Goal: Transaction & Acquisition: Purchase product/service

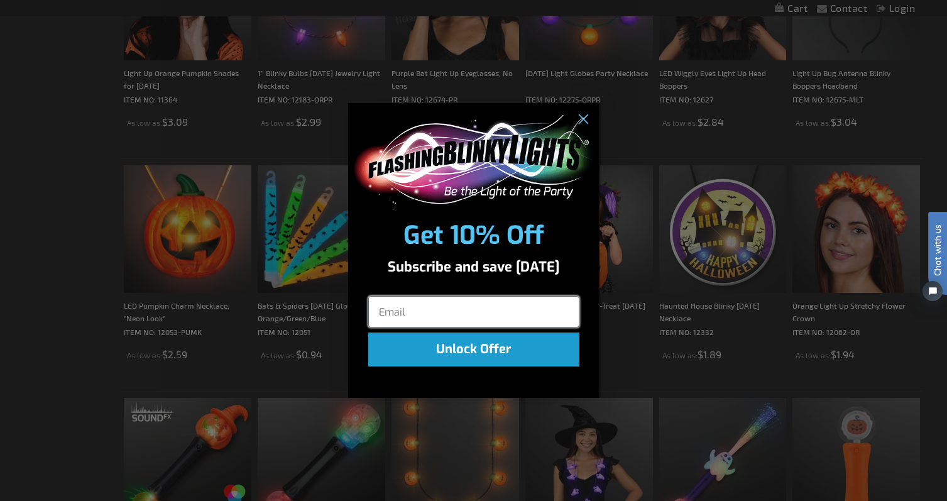
scroll to position [817, 0]
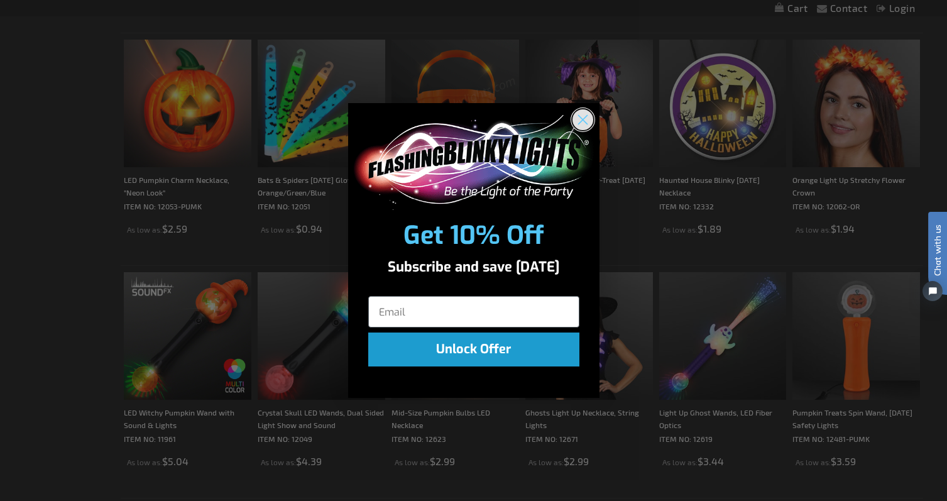
click at [581, 122] on circle "Close dialog" at bounding box center [582, 119] width 21 height 21
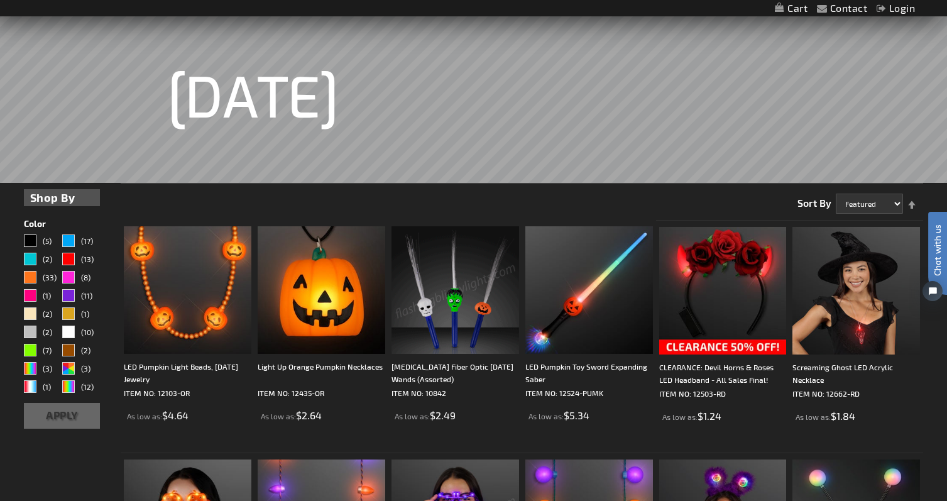
scroll to position [0, 0]
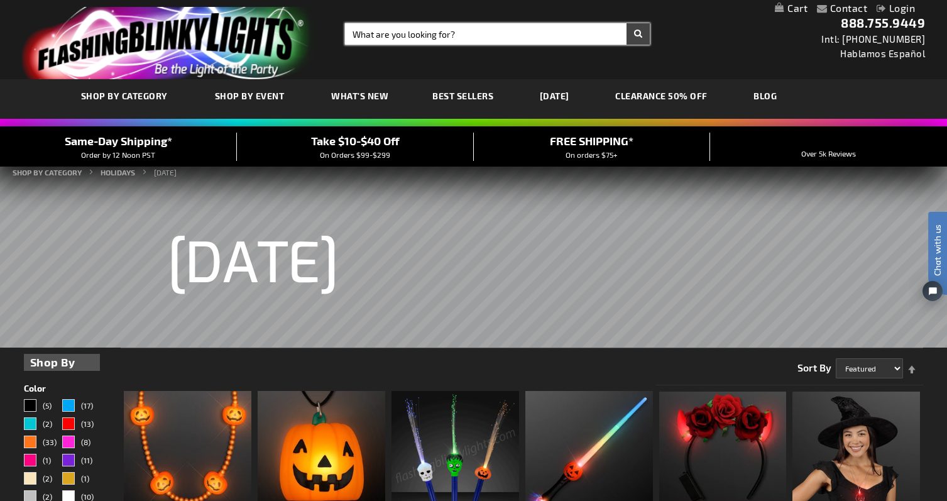
click at [402, 31] on input "Search" at bounding box center [497, 33] width 305 height 21
type input "bowtie"
click at [626, 23] on button "Search" at bounding box center [637, 33] width 23 height 21
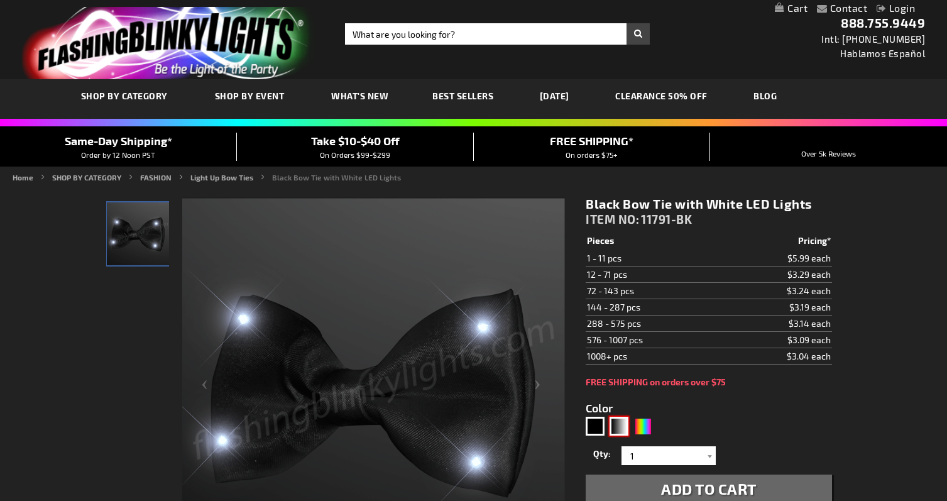
click at [618, 430] on div "Black, White" at bounding box center [618, 426] width 19 height 19
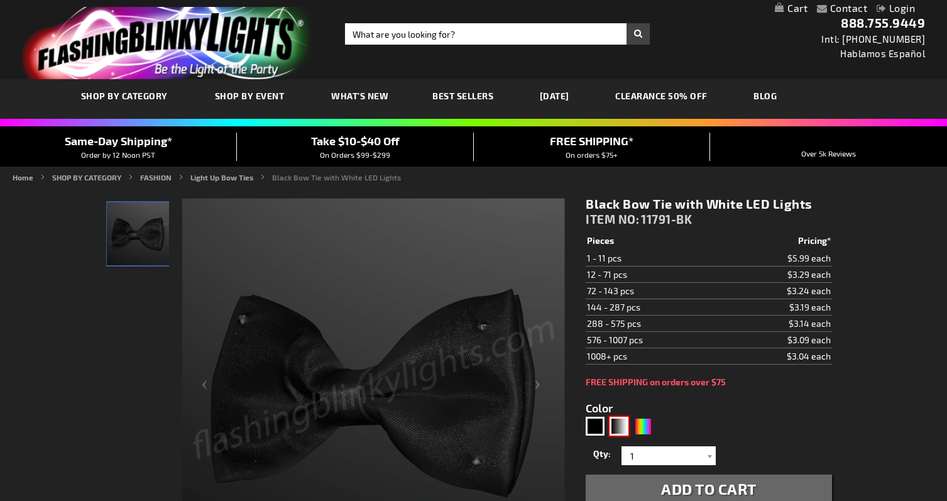
type input "5674"
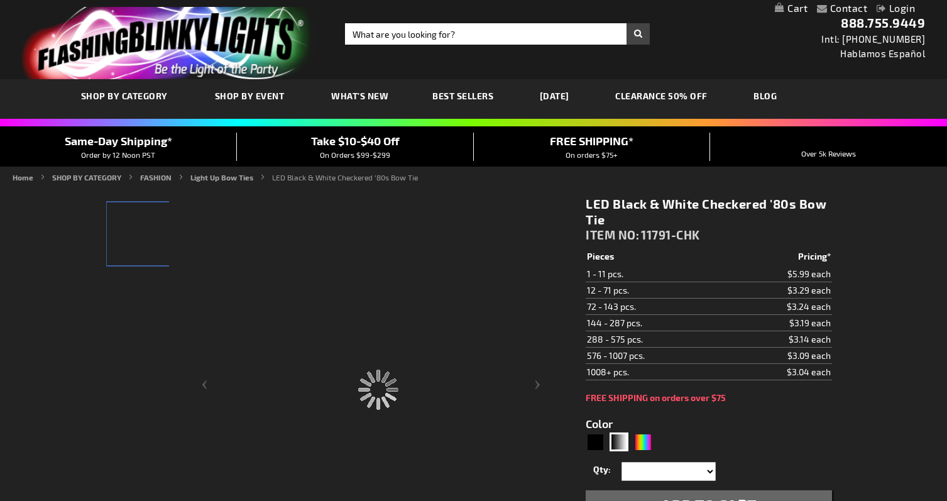
type input "11791-CHK"
type input "Customize - LED Black &amp; White Checkered &#039;80s Bow Tie - ITEM NO: 11791-…"
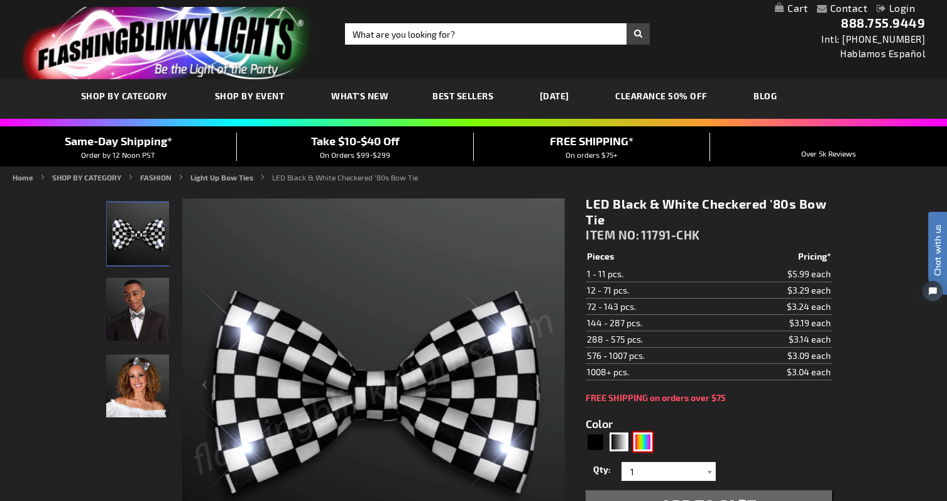
click at [638, 439] on div "Multicolor" at bounding box center [642, 441] width 19 height 19
type input "5659"
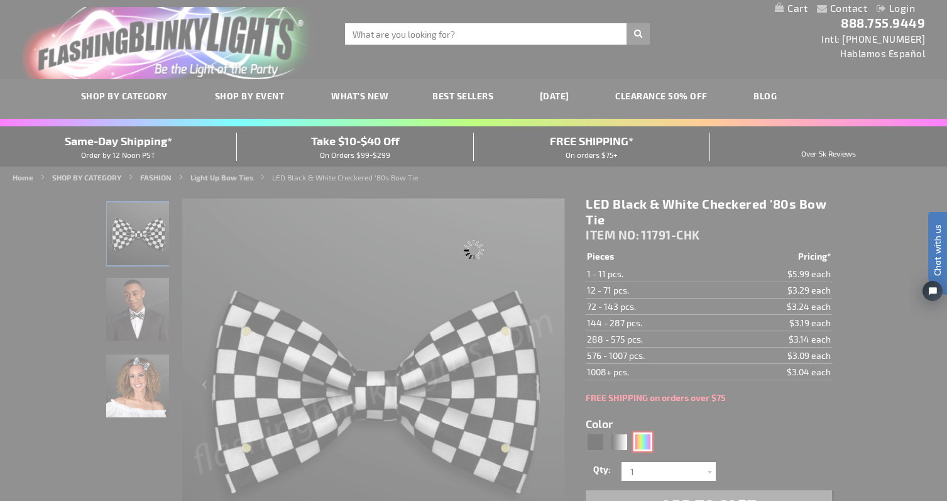
type input "11791-RNBW"
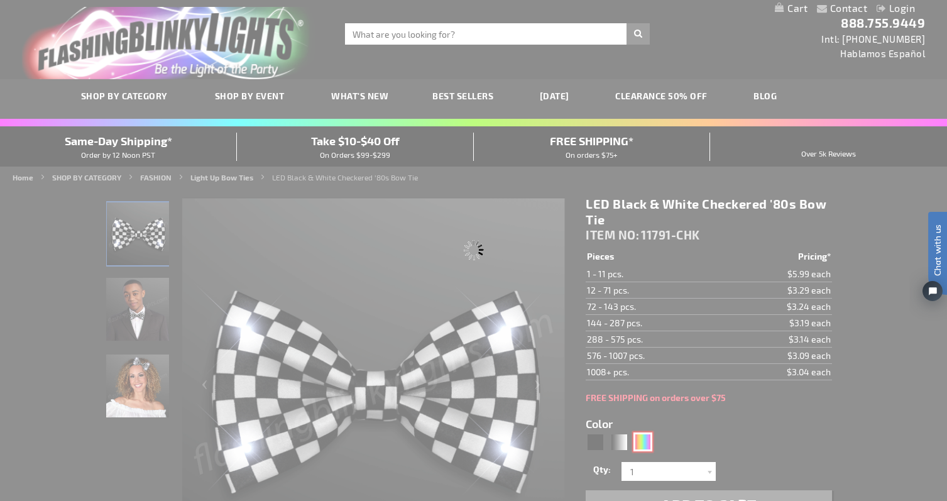
type input "Customize - CLEARANCE: Rainbow Stripes Light Up Bow Tie - All Sales Final! - IT…"
